Goal: Information Seeking & Learning: Check status

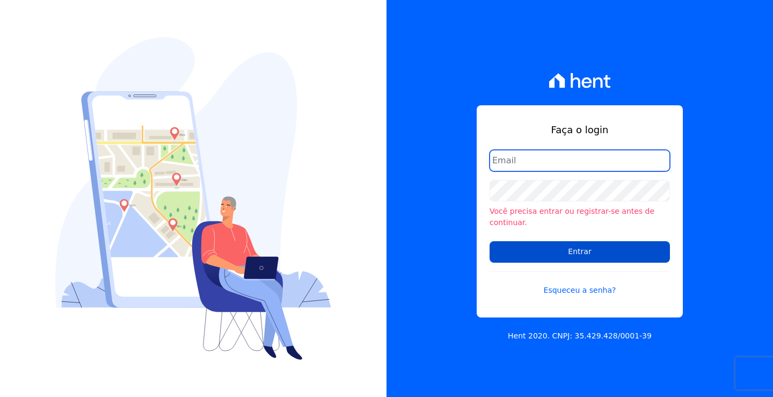
type input "loyane@jcrcob.com.br"
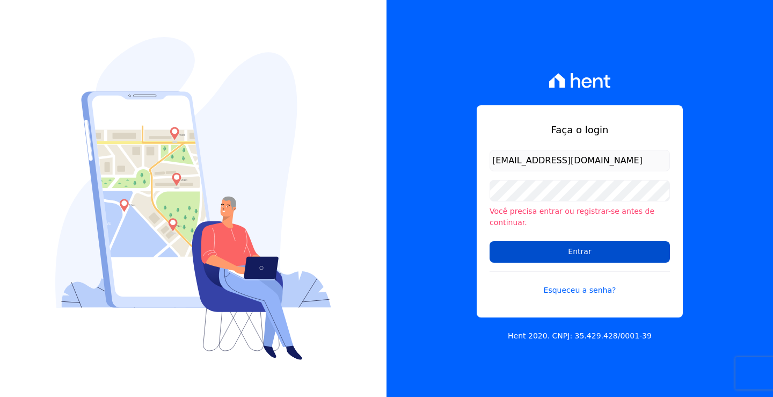
click at [544, 247] on input "Entrar" at bounding box center [580, 251] width 180 height 21
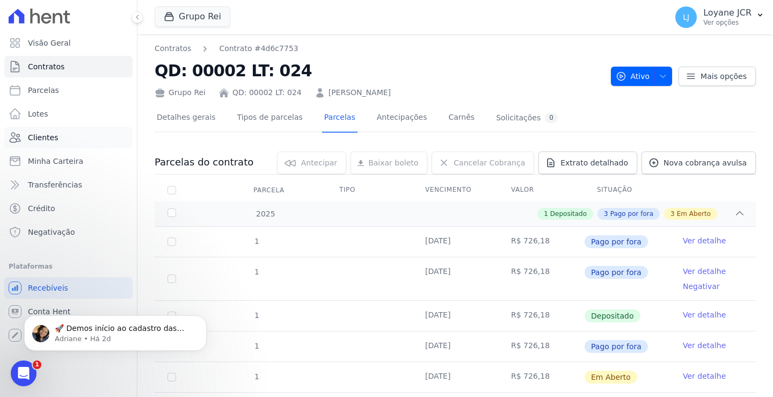
click at [52, 135] on span "Clientes" at bounding box center [43, 137] width 30 height 11
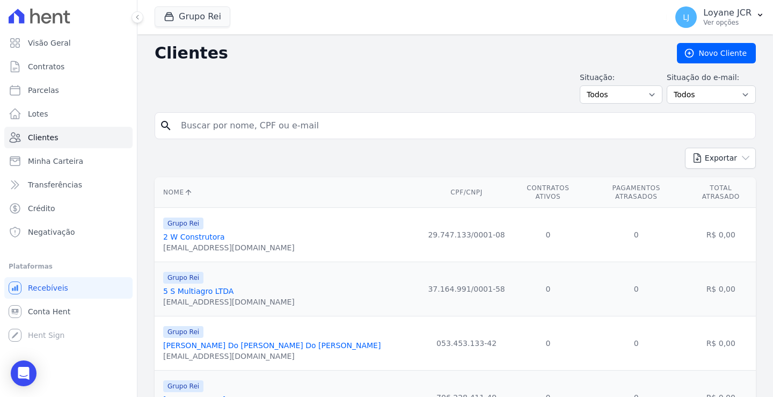
click at [252, 125] on input "search" at bounding box center [463, 125] width 577 height 21
paste input "JESSICA RODRIGUES DE FREITAS PANIAGO"
type input "JESSICA RODRIGUES DE FREITAS PANIAGO"
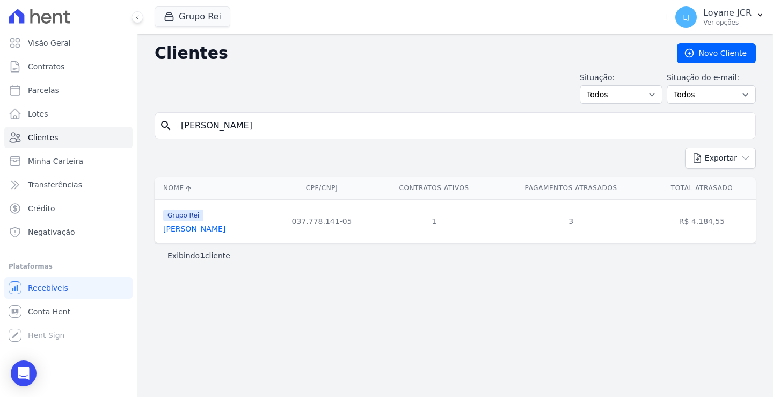
click at [214, 230] on link "Jessica Rodrigues De Freitas Paniago" at bounding box center [194, 228] width 62 height 9
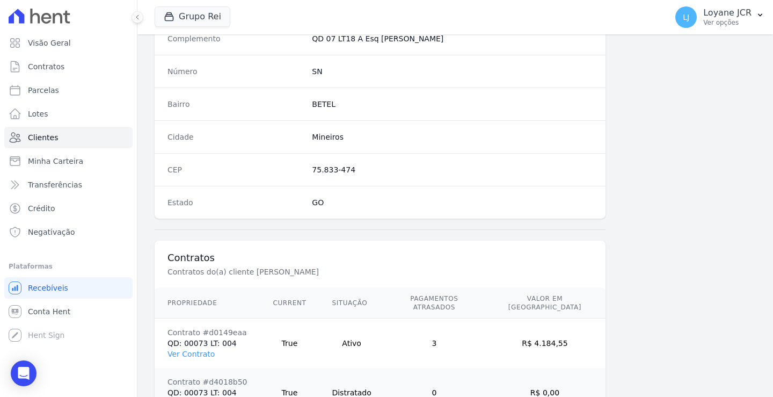
scroll to position [657, 0]
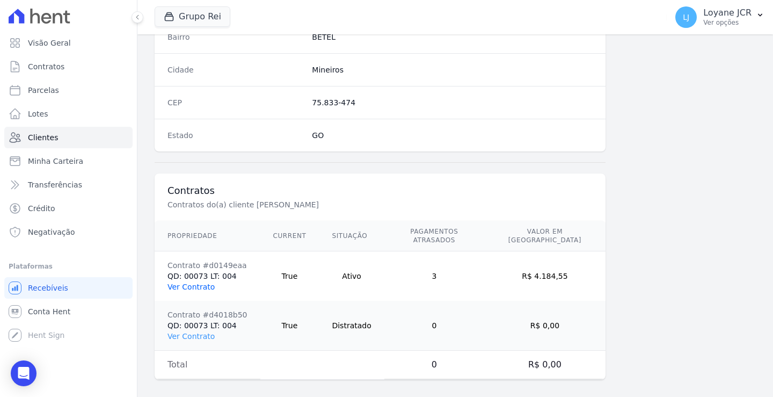
click at [191, 282] on link "Ver Contrato" at bounding box center [191, 286] width 47 height 9
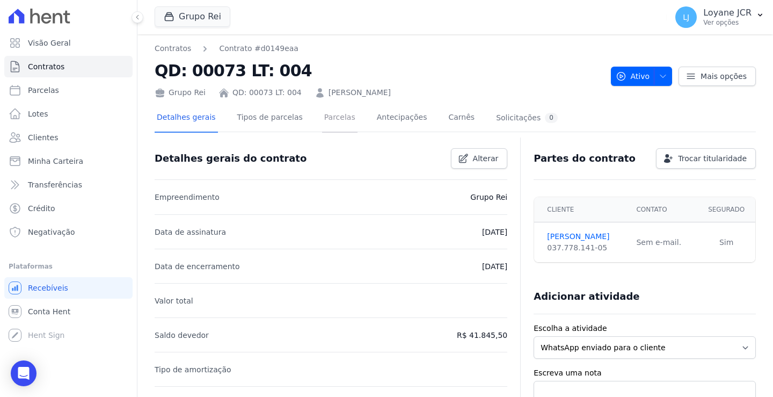
drag, startPoint x: 330, startPoint y: 112, endPoint x: 297, endPoint y: 202, distance: 96.0
click at [330, 112] on link "Parcelas" at bounding box center [339, 118] width 35 height 28
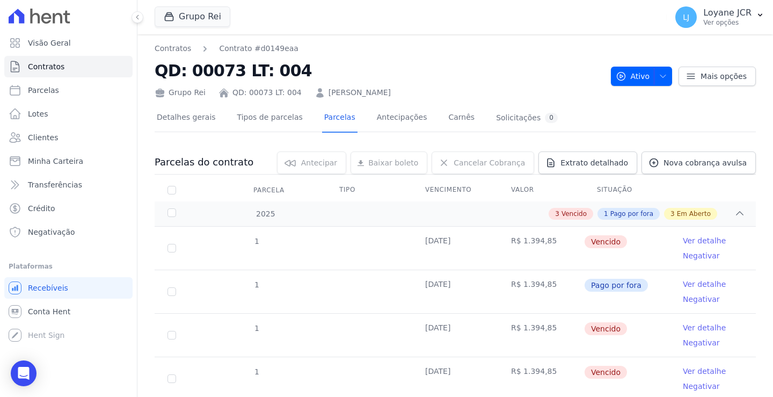
scroll to position [54, 0]
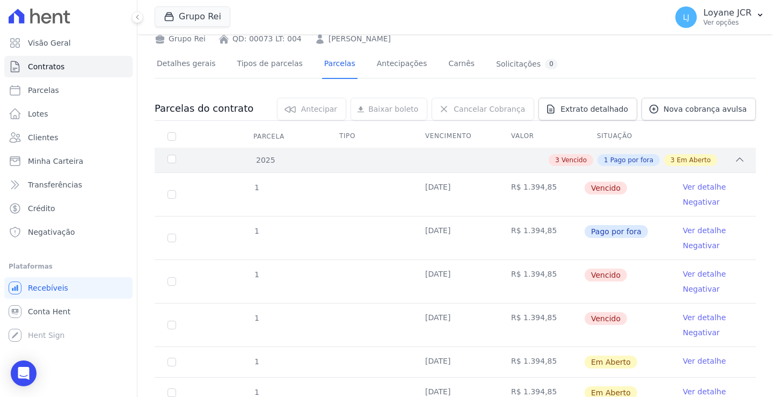
click at [735, 159] on icon at bounding box center [740, 159] width 11 height 11
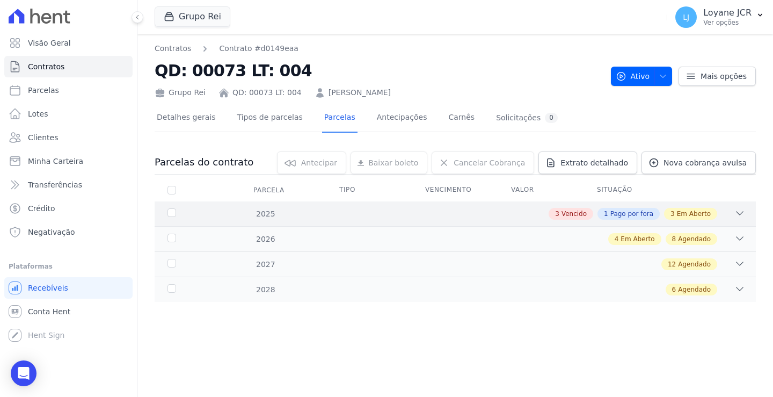
scroll to position [0, 0]
click at [169, 213] on div "2025" at bounding box center [191, 213] width 52 height 11
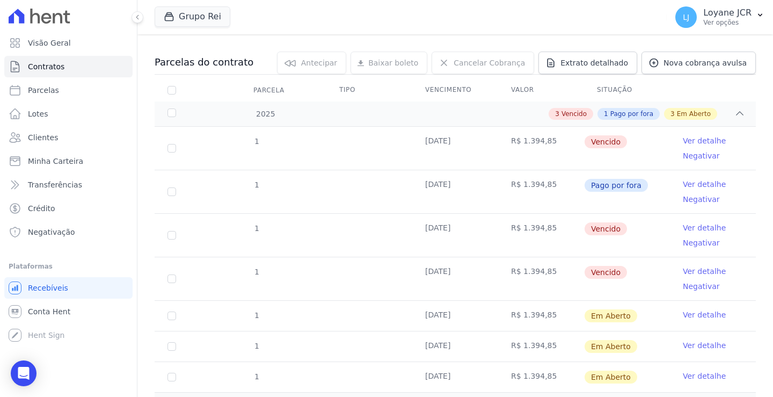
scroll to position [96, 0]
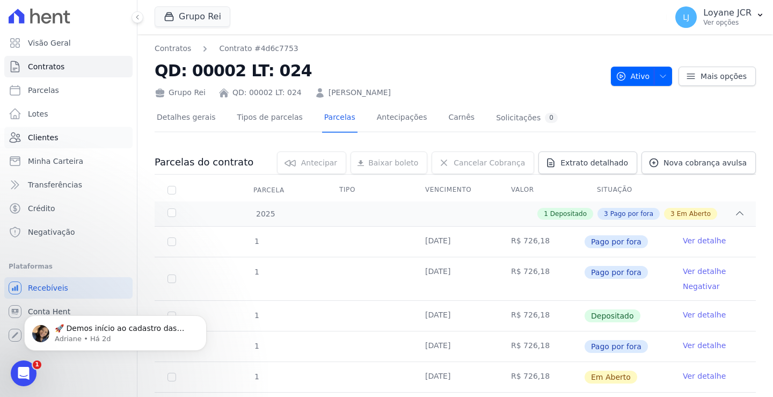
click at [40, 136] on span "Clientes" at bounding box center [43, 137] width 30 height 11
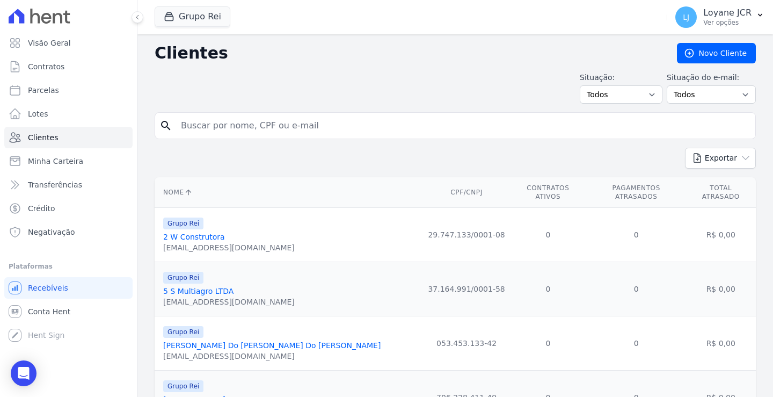
click at [241, 117] on input "search" at bounding box center [463, 125] width 577 height 21
paste input "[PERSON_NAME]"
type input "[PERSON_NAME]"
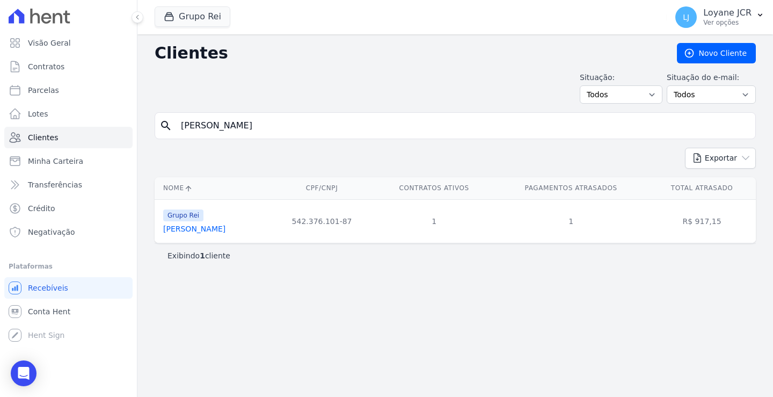
click at [213, 231] on link "[PERSON_NAME]" at bounding box center [194, 228] width 62 height 9
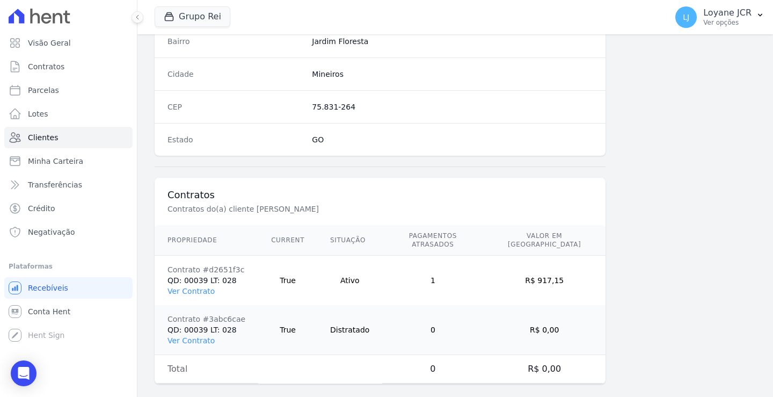
scroll to position [657, 0]
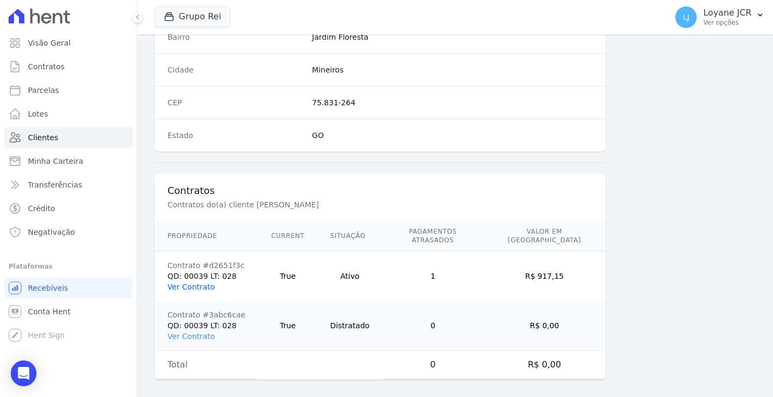
click at [184, 282] on link "Ver Contrato" at bounding box center [191, 286] width 47 height 9
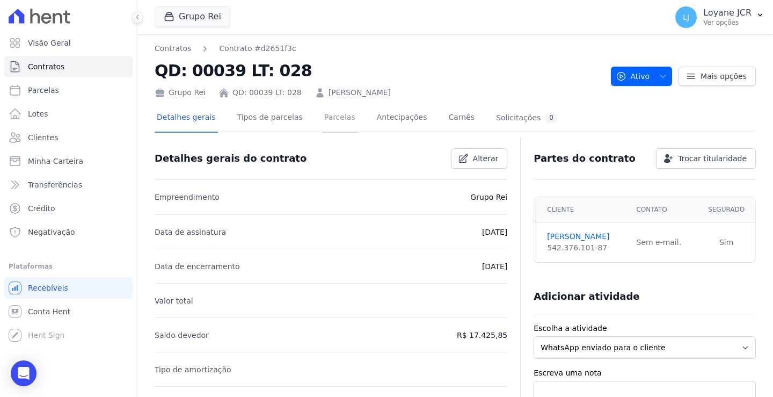
click at [322, 117] on link "Parcelas" at bounding box center [339, 118] width 35 height 28
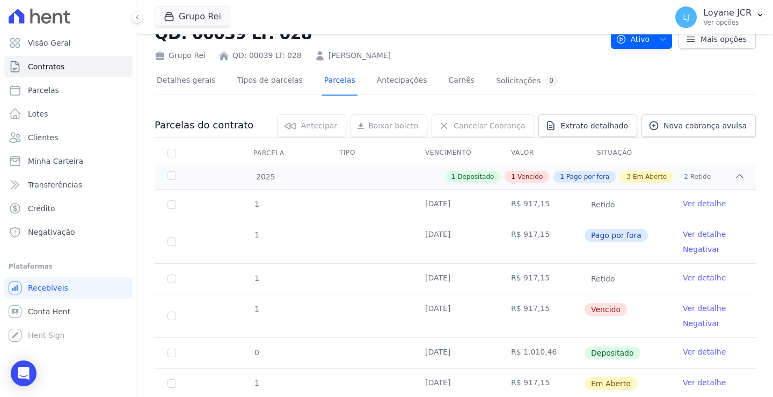
scroll to position [54, 0]
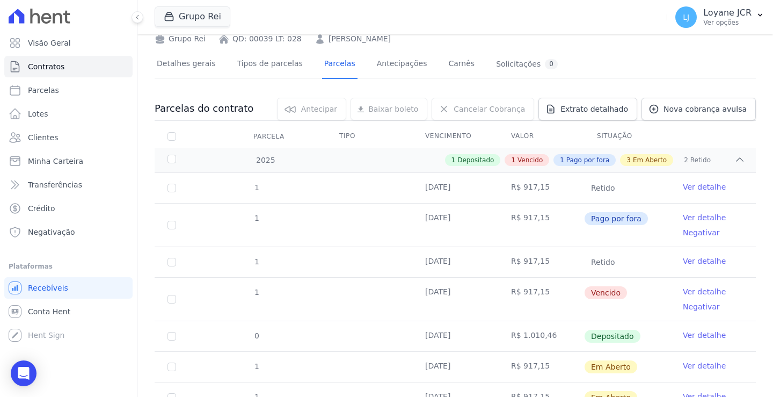
click at [447, 224] on td "[DATE]" at bounding box center [455, 225] width 86 height 43
click at [434, 264] on td "[DATE]" at bounding box center [455, 262] width 86 height 30
click at [451, 290] on td "[DATE]" at bounding box center [455, 299] width 86 height 43
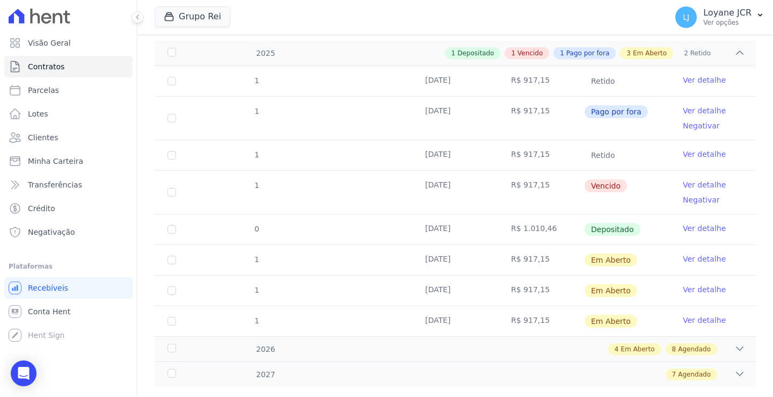
scroll to position [161, 0]
click at [447, 224] on td "[DATE]" at bounding box center [455, 229] width 86 height 30
click at [514, 231] on td "R$ 1.010,46" at bounding box center [541, 229] width 86 height 30
click at [693, 225] on link "Ver detalhe" at bounding box center [704, 227] width 43 height 11
